Goal: Task Accomplishment & Management: Use online tool/utility

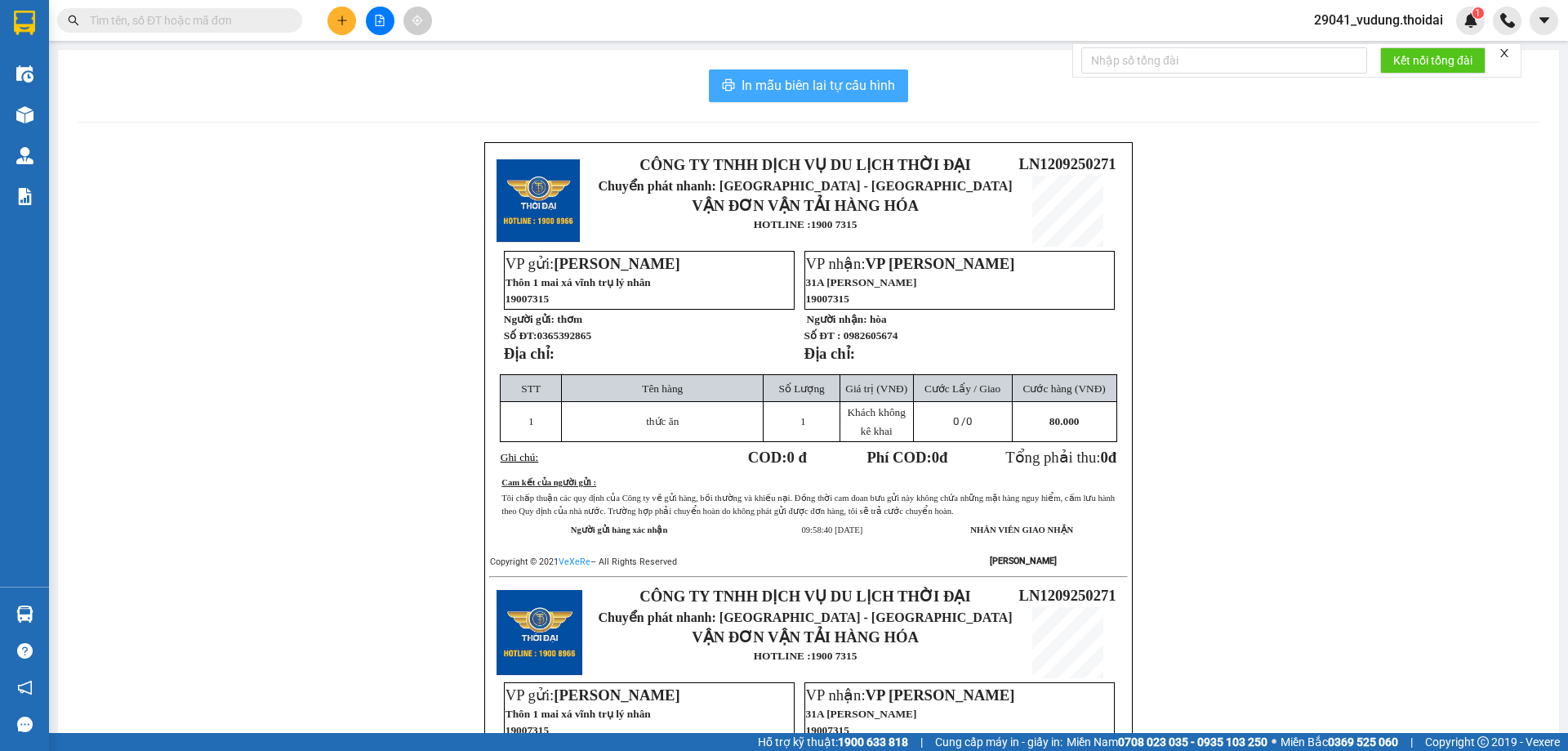
click at [803, 85] on span "In mẫu biên lai tự cấu hình" at bounding box center [818, 85] width 153 height 20
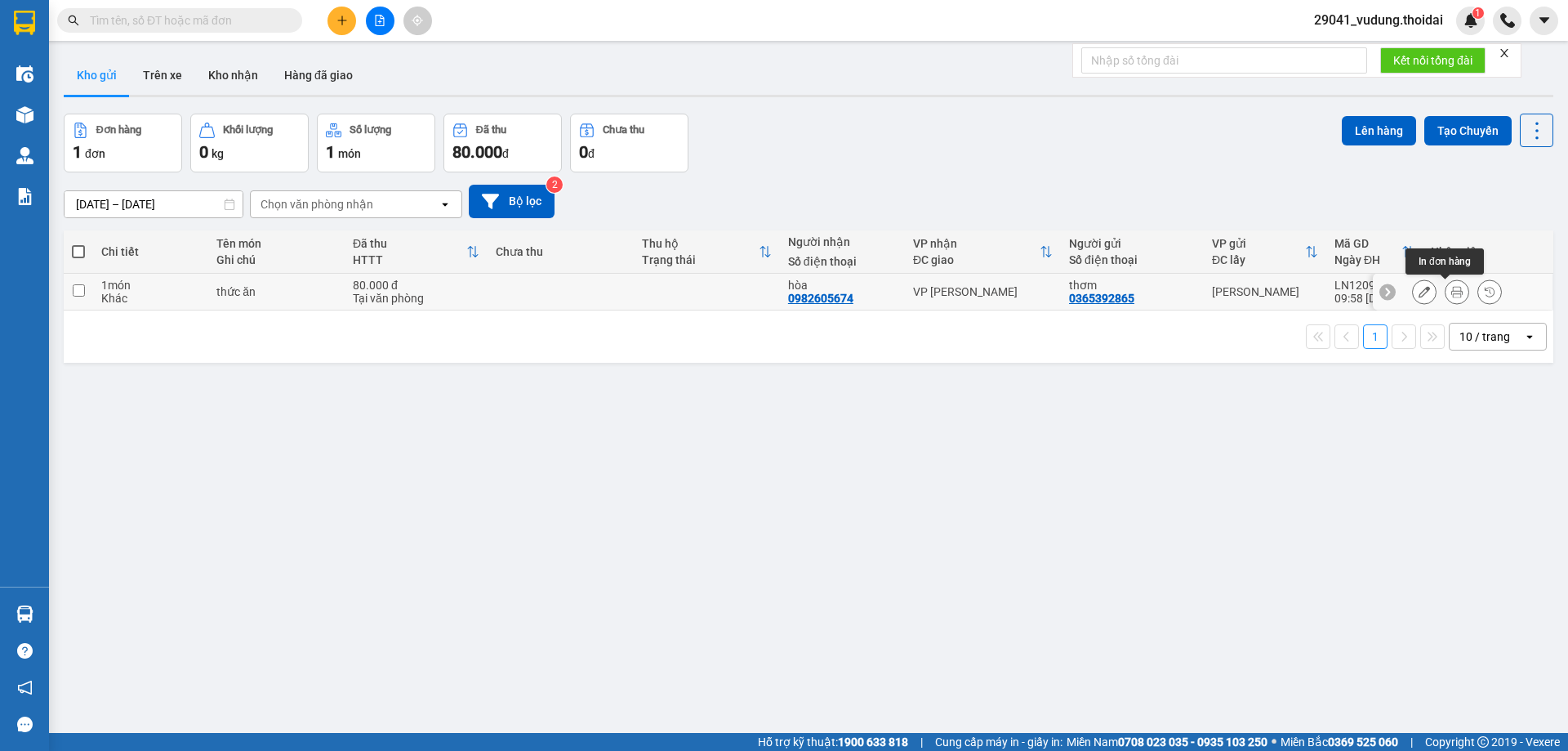
click at [1451, 296] on icon at bounding box center [1456, 291] width 11 height 11
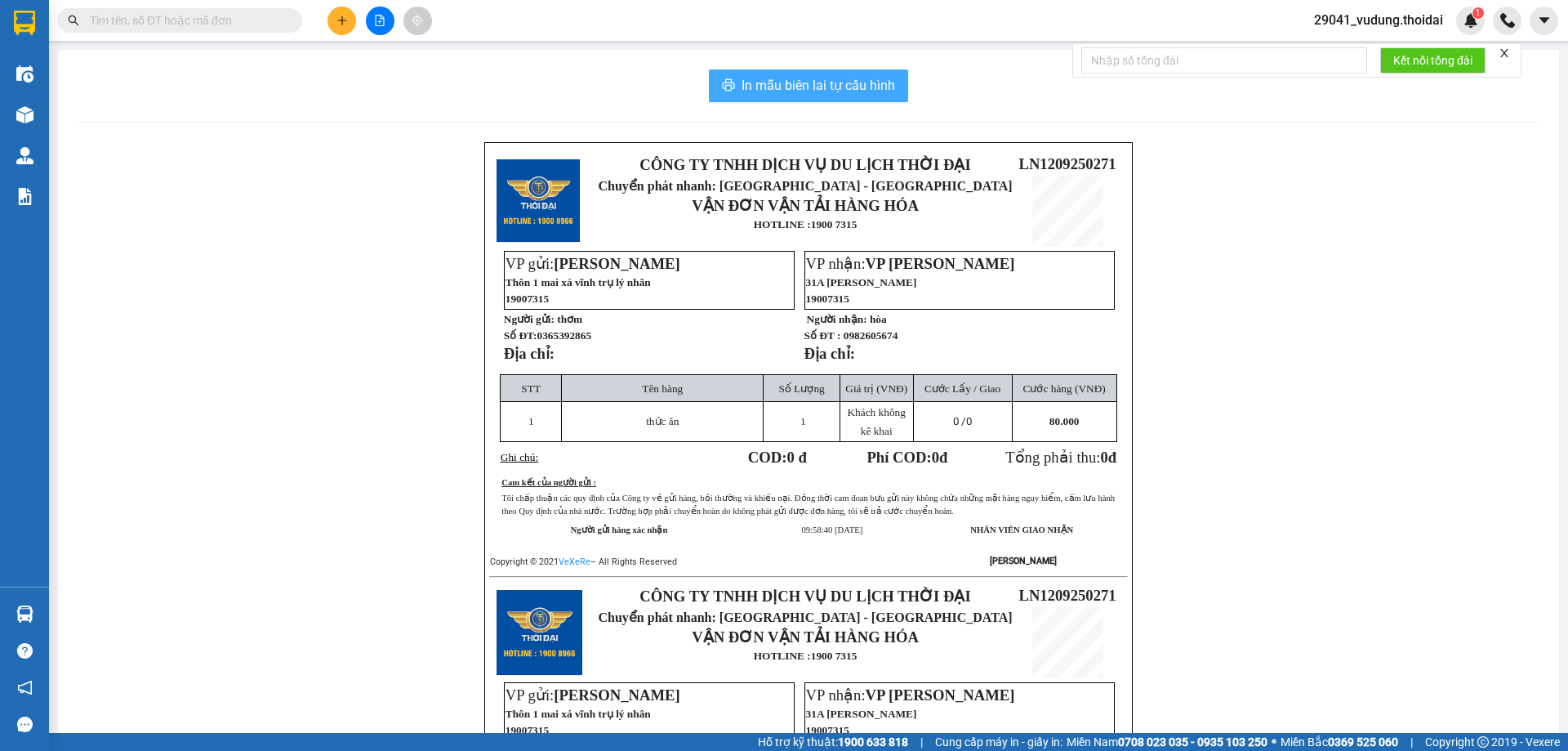
click at [781, 79] on span "In mẫu biên lai tự cấu hình" at bounding box center [818, 85] width 153 height 20
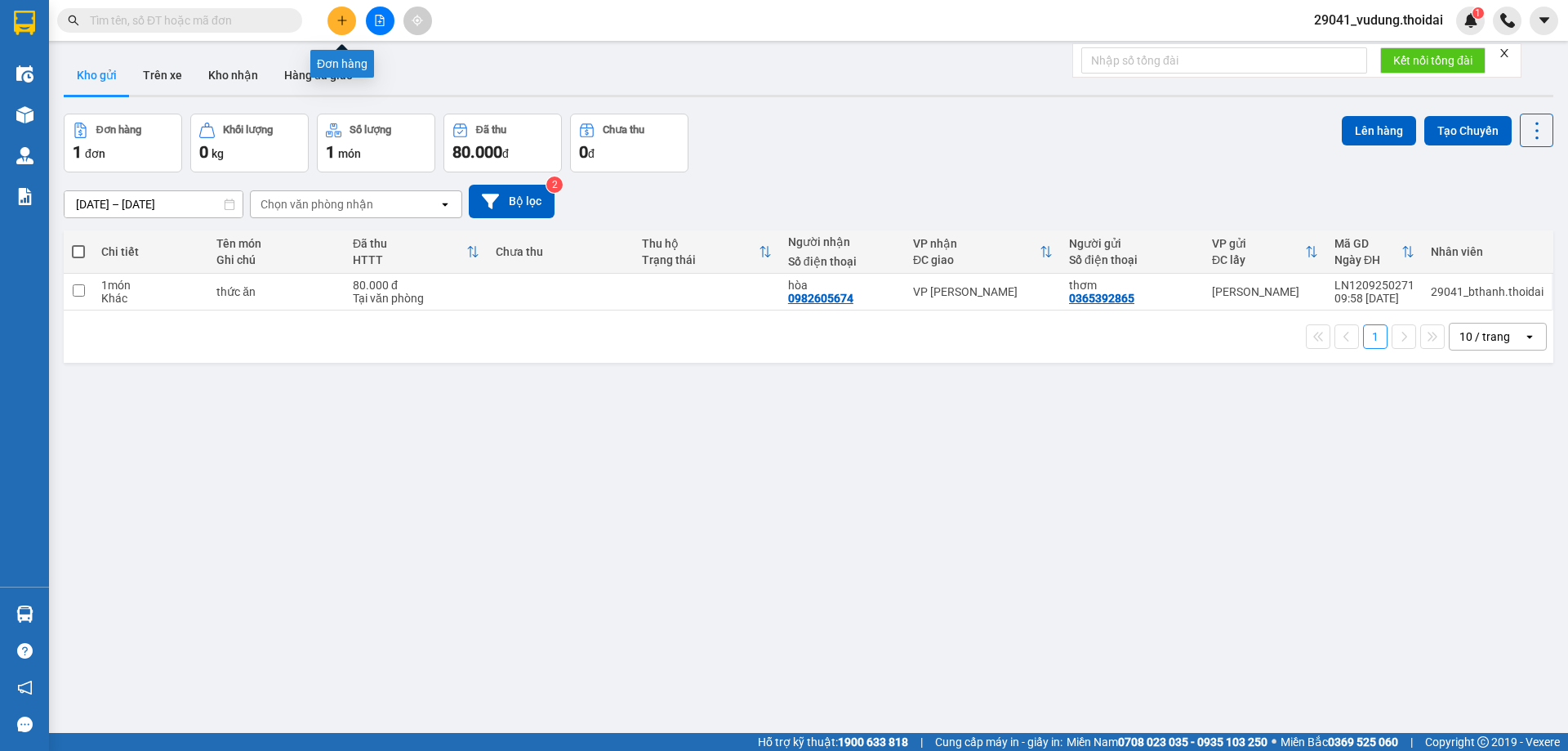
click at [332, 23] on button at bounding box center [342, 20] width 28 height 28
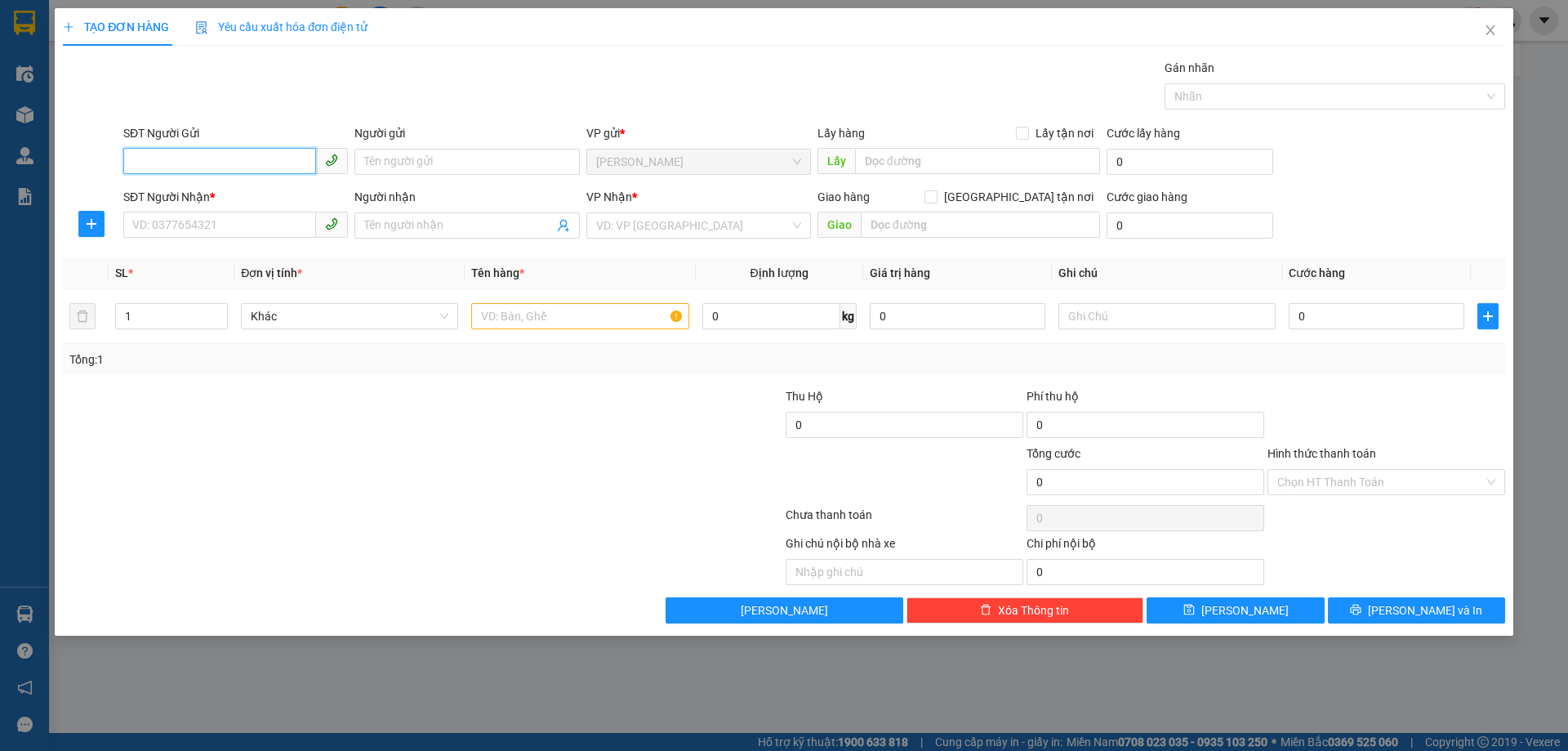
click at [158, 166] on input "SĐT Người Gửi" at bounding box center [219, 161] width 193 height 26
click at [1490, 34] on icon "close" at bounding box center [1490, 30] width 13 height 13
